Goal: Task Accomplishment & Management: Use online tool/utility

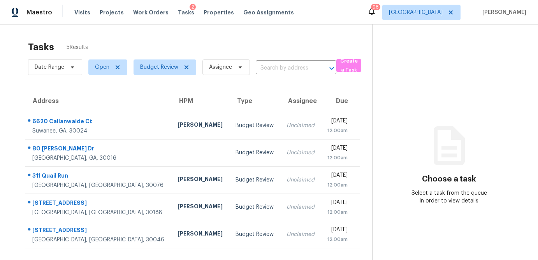
scroll to position [25, 0]
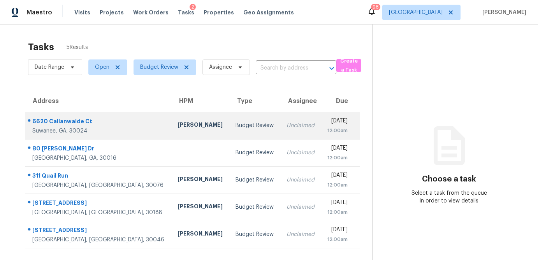
click at [177, 128] on div "[PERSON_NAME]" at bounding box center [200, 126] width 46 height 10
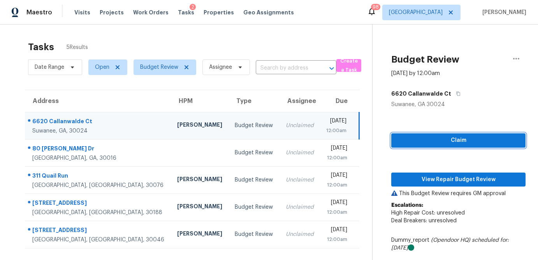
click at [442, 142] on span "Claim" at bounding box center [458, 141] width 122 height 10
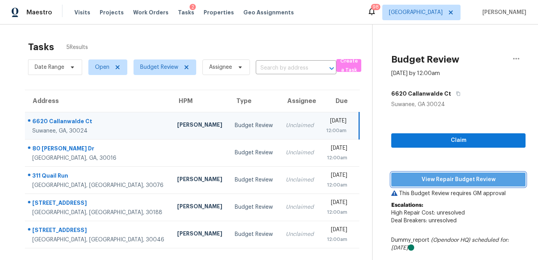
click at [442, 182] on span "View Repair Budget Review" at bounding box center [458, 180] width 122 height 10
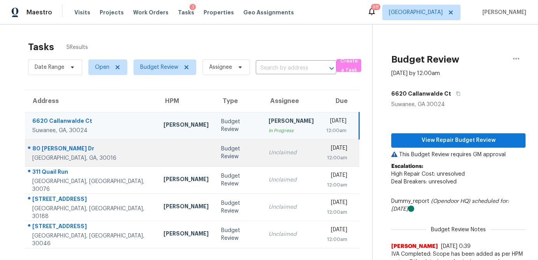
click at [215, 156] on td "Budget Review" at bounding box center [238, 152] width 47 height 27
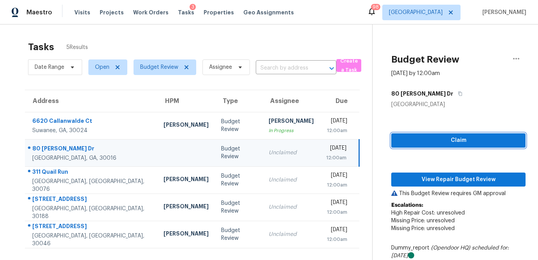
click at [484, 142] on span "Claim" at bounding box center [458, 141] width 122 height 10
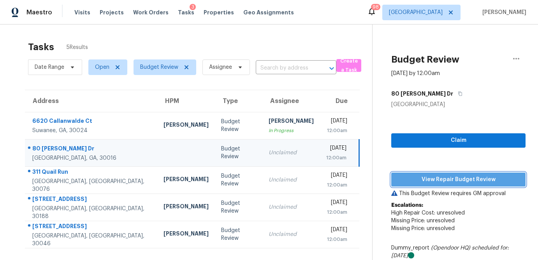
click at [467, 174] on button "View Repair Budget Review" at bounding box center [458, 180] width 134 height 14
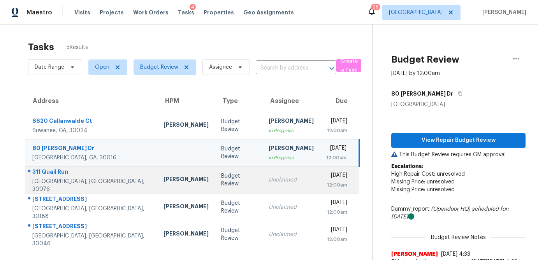
click at [221, 183] on div "Budget Review" at bounding box center [238, 180] width 35 height 16
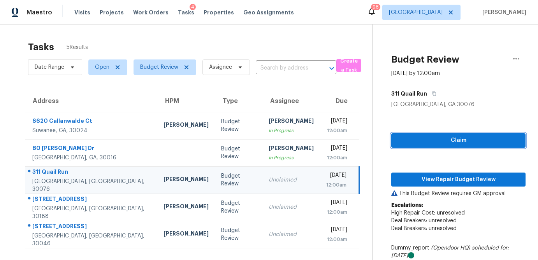
click at [440, 142] on span "Claim" at bounding box center [458, 141] width 122 height 10
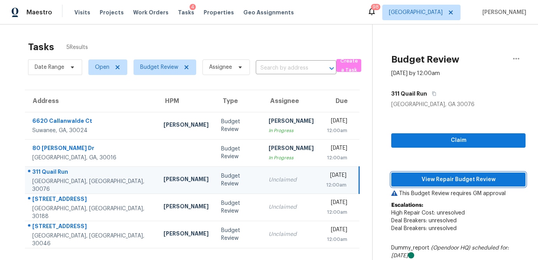
click at [434, 177] on span "View Repair Budget Review" at bounding box center [458, 180] width 122 height 10
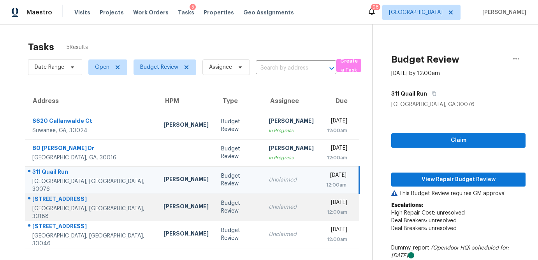
click at [221, 207] on div "Budget Review" at bounding box center [238, 208] width 35 height 16
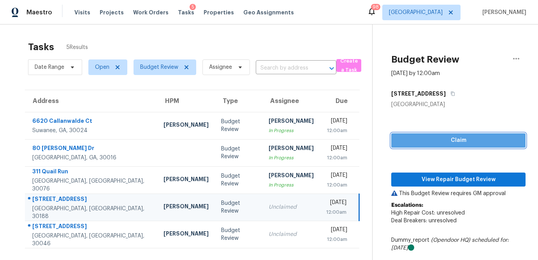
drag, startPoint x: 449, startPoint y: 142, endPoint x: 438, endPoint y: 163, distance: 23.7
click at [449, 142] on span "Claim" at bounding box center [458, 141] width 122 height 10
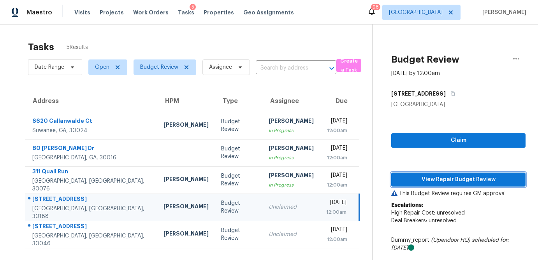
click at [438, 177] on span "View Repair Budget Review" at bounding box center [458, 180] width 122 height 10
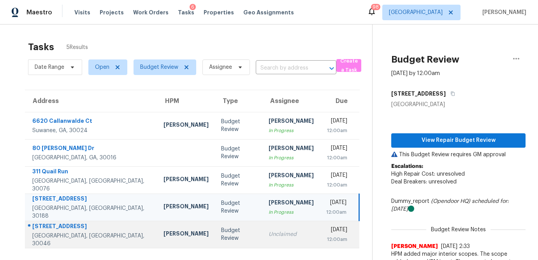
click at [269, 238] on div "Unclaimed" at bounding box center [291, 235] width 45 height 8
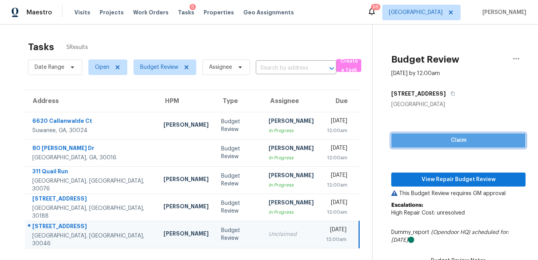
click at [459, 133] on button "Claim" at bounding box center [458, 140] width 134 height 14
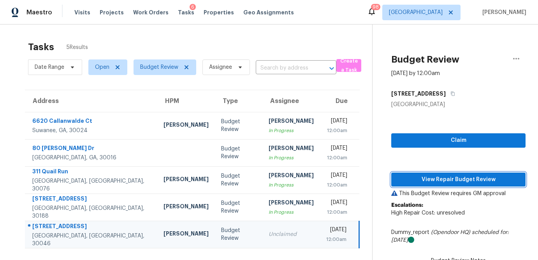
click at [450, 177] on span "View Repair Budget Review" at bounding box center [458, 180] width 122 height 10
